Goal: Navigation & Orientation: Find specific page/section

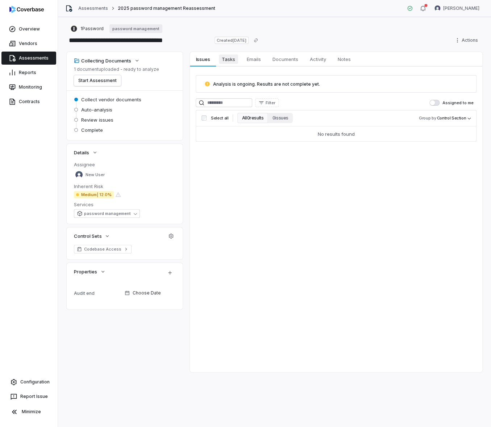
click at [232, 62] on span "Tasks" at bounding box center [228, 58] width 19 height 9
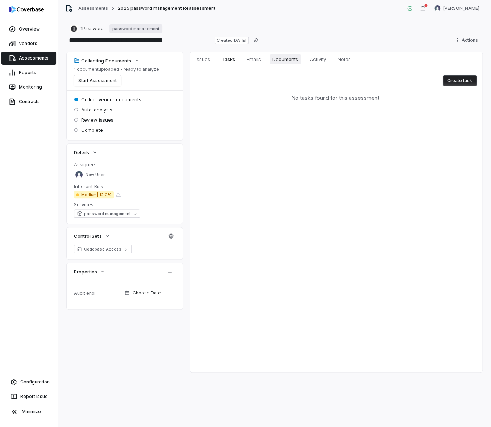
click at [285, 61] on span "Documents" at bounding box center [286, 58] width 32 height 9
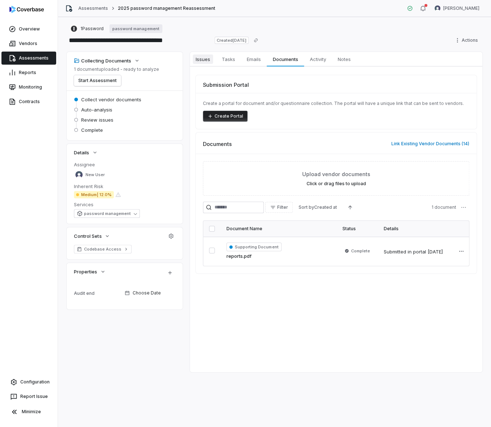
click at [211, 63] on span "Issues" at bounding box center [203, 58] width 20 height 9
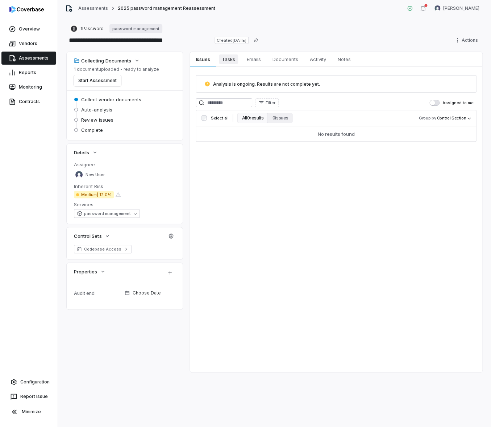
click at [233, 61] on span "Tasks" at bounding box center [228, 58] width 19 height 9
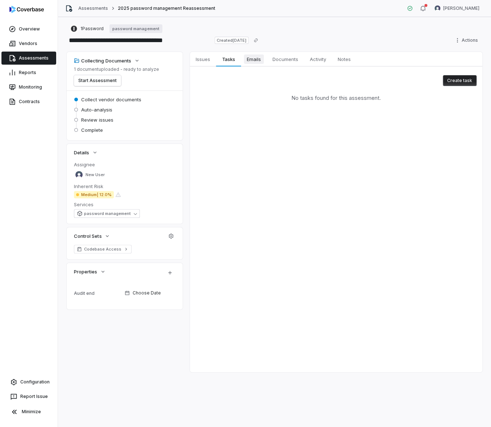
click at [244, 60] on span "Emails" at bounding box center [254, 58] width 20 height 9
click at [214, 60] on link "Issues Issues" at bounding box center [203, 59] width 26 height 15
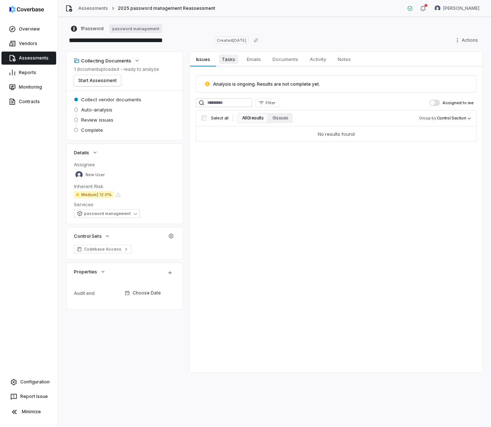
click at [231, 59] on span "Tasks" at bounding box center [228, 58] width 19 height 9
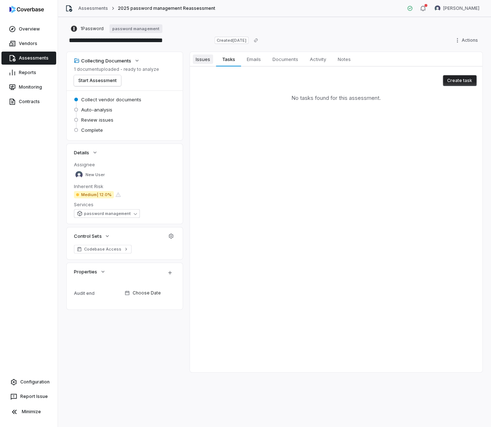
click at [200, 61] on span "Issues" at bounding box center [203, 58] width 20 height 9
